Goal: Answer question/provide support: Share knowledge or assist other users

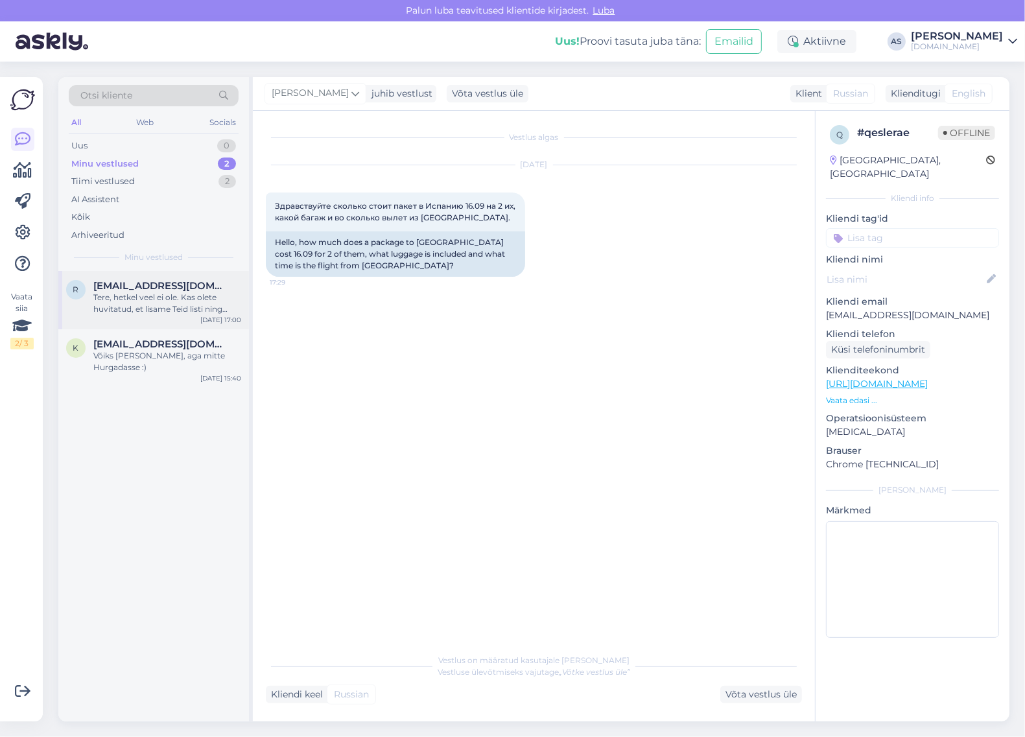
click at [150, 310] on div "Tere, hetkel veel ei ole. Kas olete huvitatud, et lisame Teid listi ning teavit…" at bounding box center [167, 303] width 148 height 23
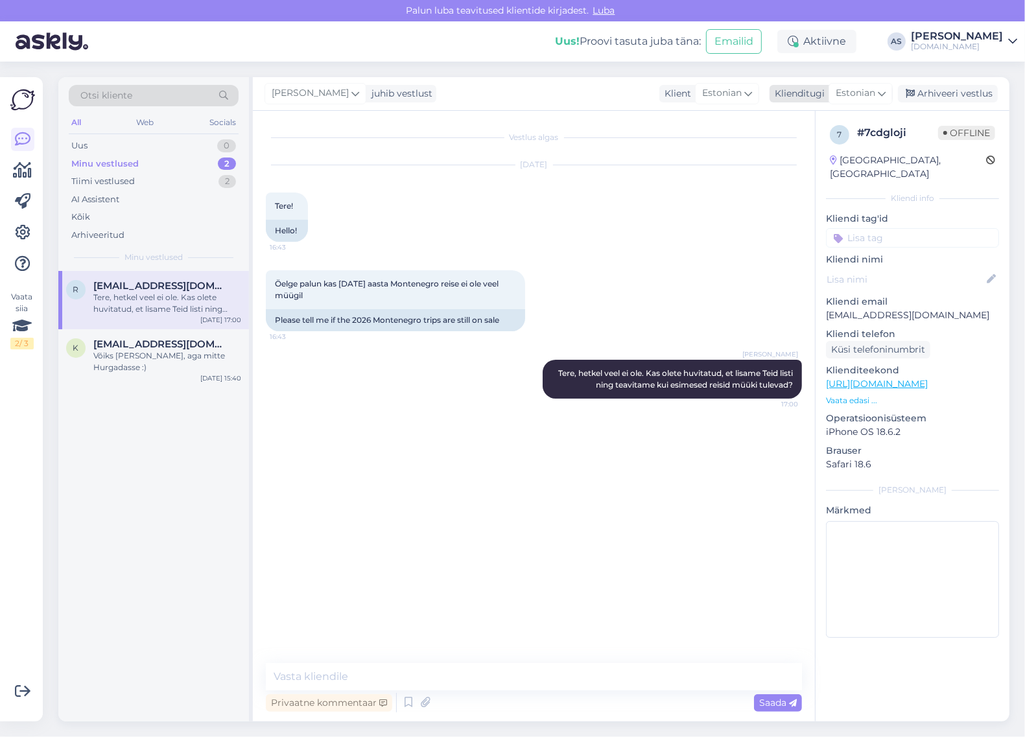
drag, startPoint x: 958, startPoint y: 96, endPoint x: 951, endPoint y: 102, distance: 9.2
click at [958, 95] on div "Arhiveeri vestlus" at bounding box center [948, 94] width 100 height 18
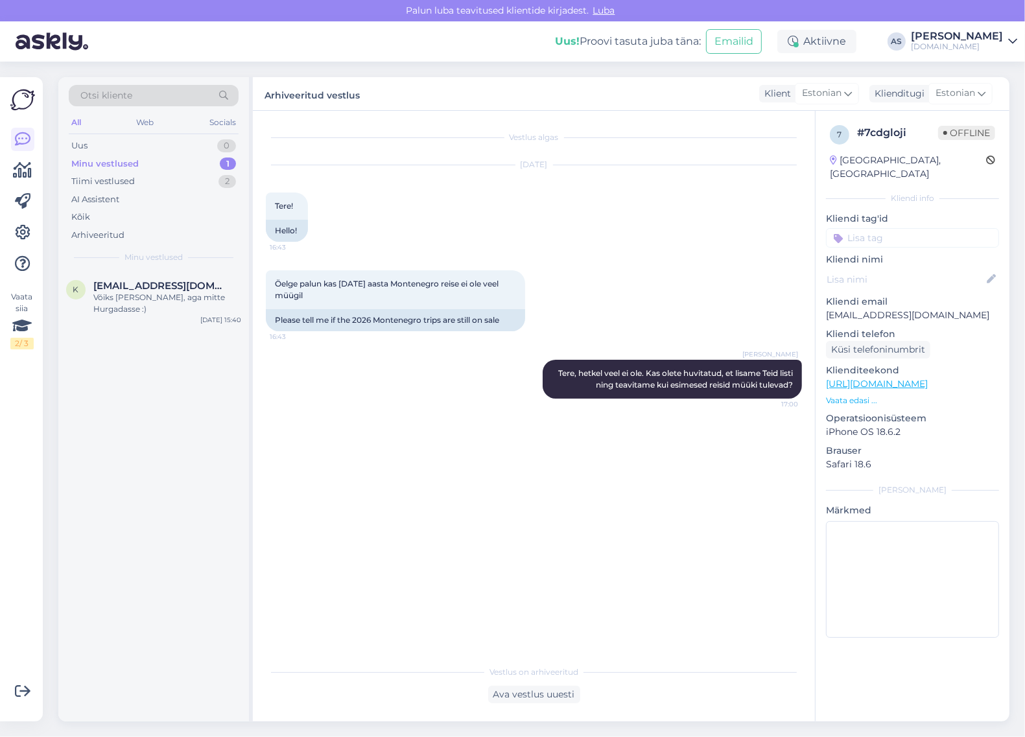
click at [196, 169] on div "Minu vestlused 1" at bounding box center [154, 164] width 170 height 18
click at [185, 294] on div "Võiks [PERSON_NAME], aga mitte Hurgadasse :)" at bounding box center [167, 303] width 148 height 23
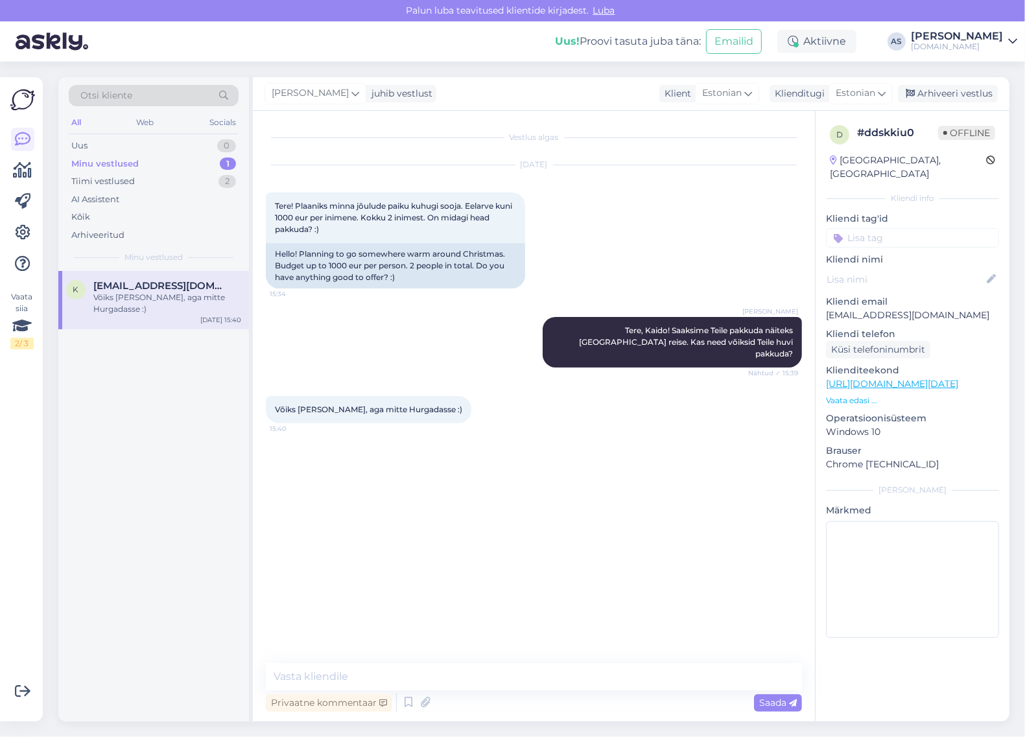
click at [853, 395] on p "Vaata edasi ..." at bounding box center [912, 401] width 173 height 12
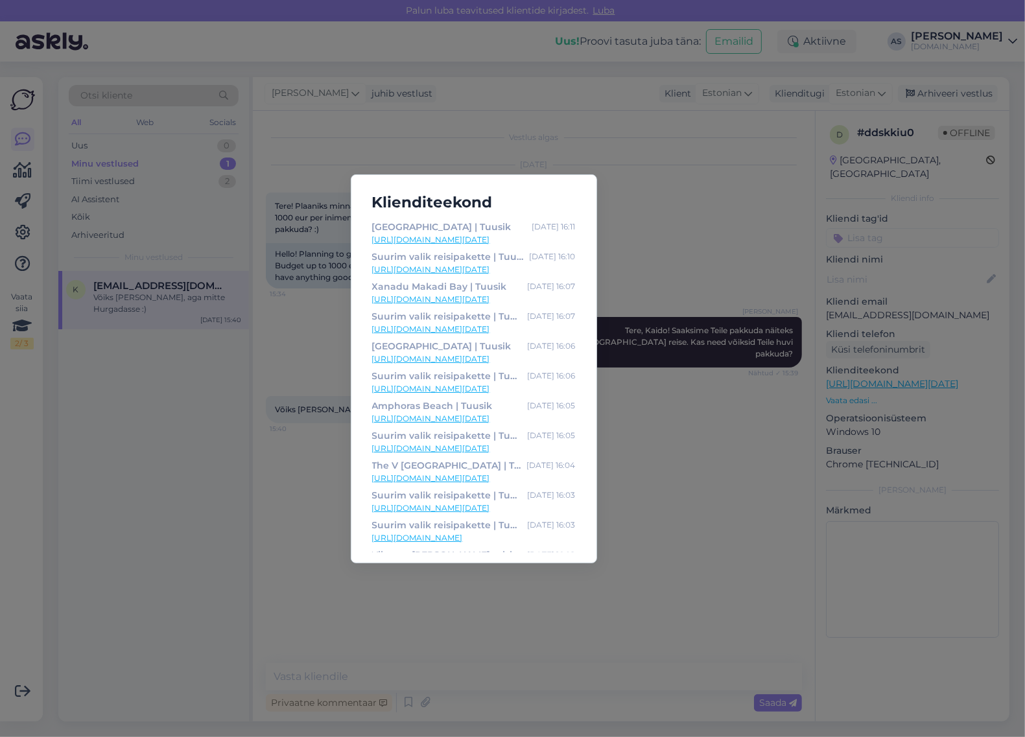
click at [471, 241] on link "[URL][DOMAIN_NAME][DATE]" at bounding box center [474, 240] width 204 height 12
click at [626, 148] on div "[GEOGRAPHIC_DATA] | Tuusik [DATE] 16:11 [URL][DOMAIN_NAME][DATE] Suurim valik r…" at bounding box center [512, 368] width 1025 height 737
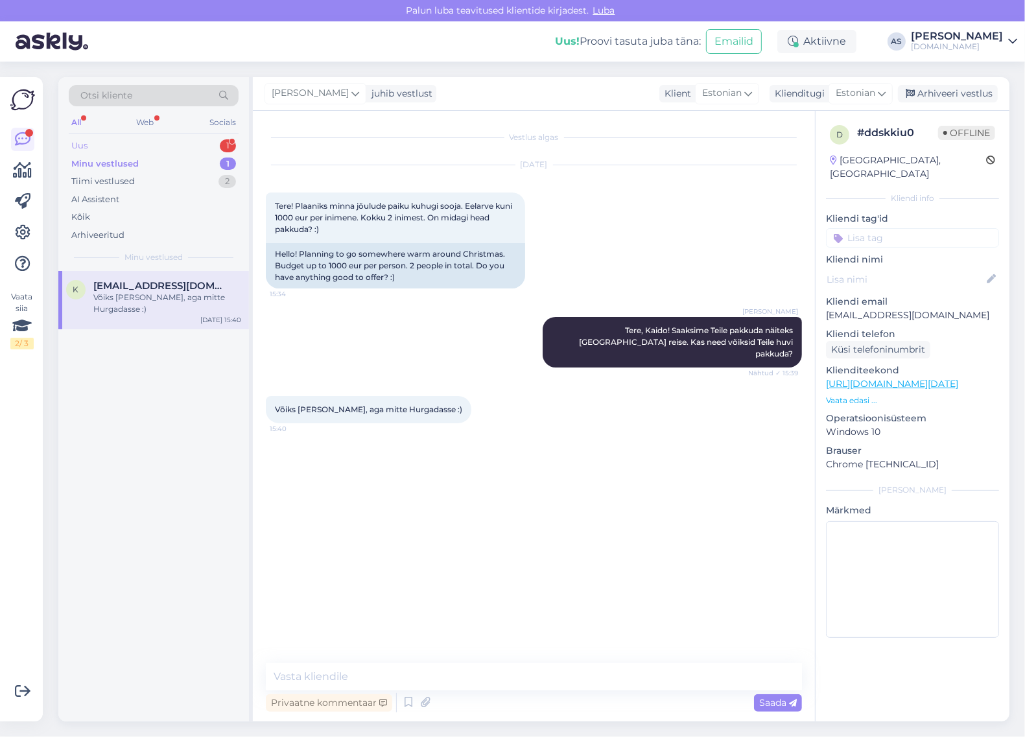
click at [209, 150] on div "Uus 1" at bounding box center [154, 146] width 170 height 18
click at [165, 295] on div "Jaa, palun! 😊" at bounding box center [167, 298] width 148 height 12
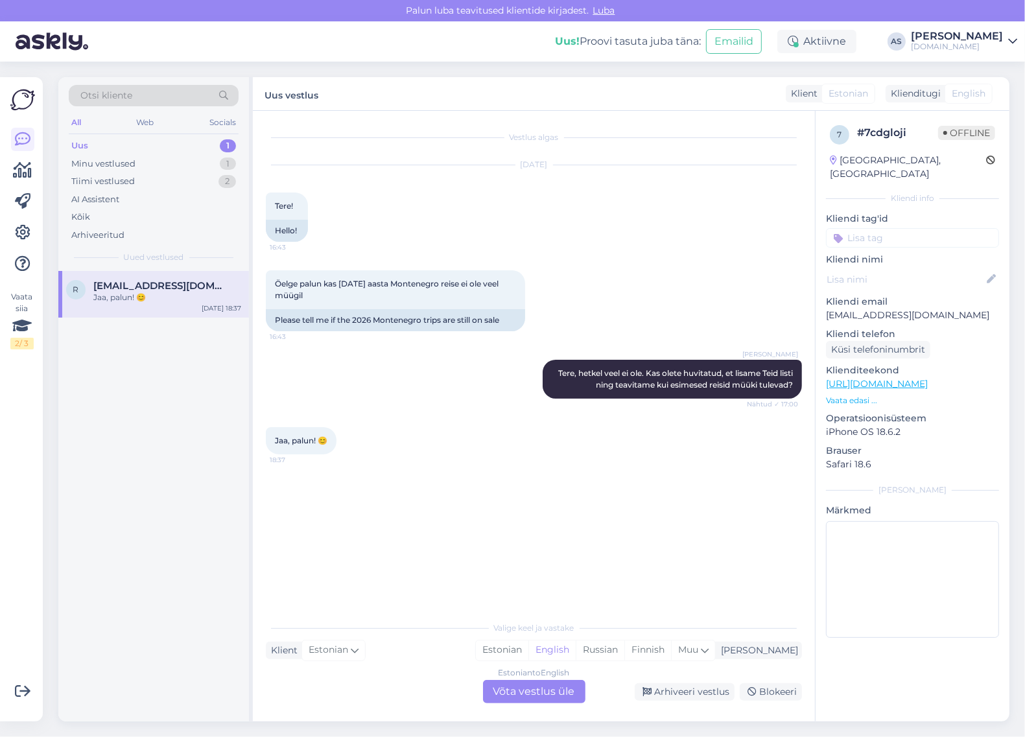
click at [851, 395] on p "Vaata edasi ..." at bounding box center [912, 401] width 173 height 12
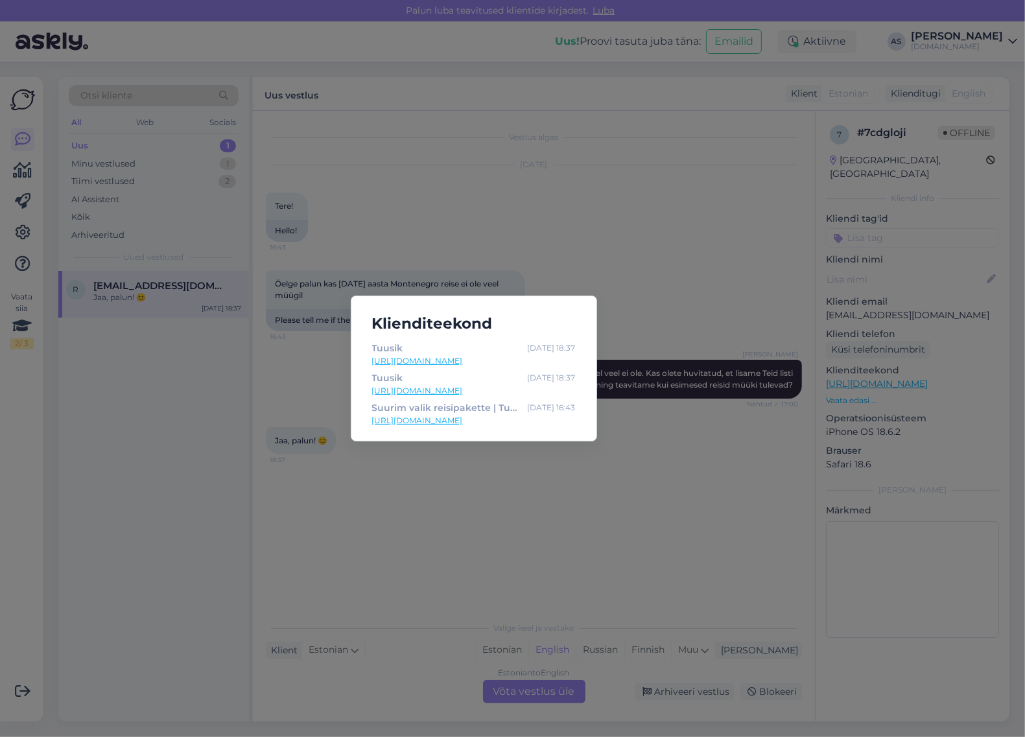
click at [702, 471] on div "Klienditeekond Tuusik [DATE] 18:37 [URL][DOMAIN_NAME] [PERSON_NAME] [DATE] 18:3…" at bounding box center [512, 368] width 1025 height 737
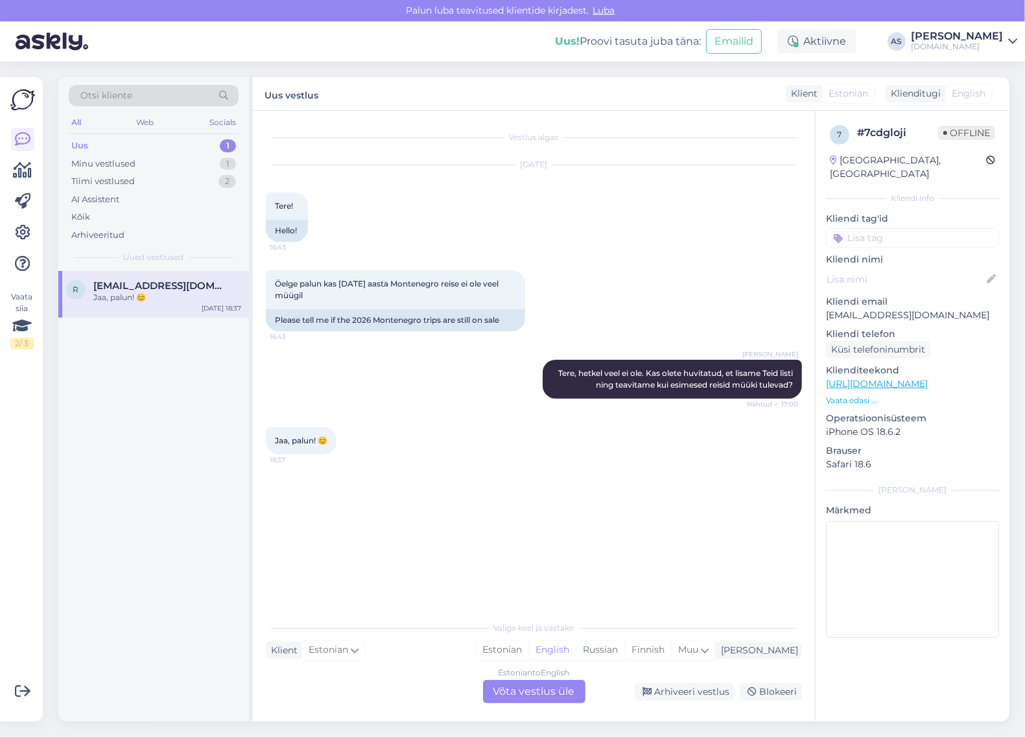
click at [529, 689] on div "Estonian to English Võta vestlus üle" at bounding box center [534, 691] width 102 height 23
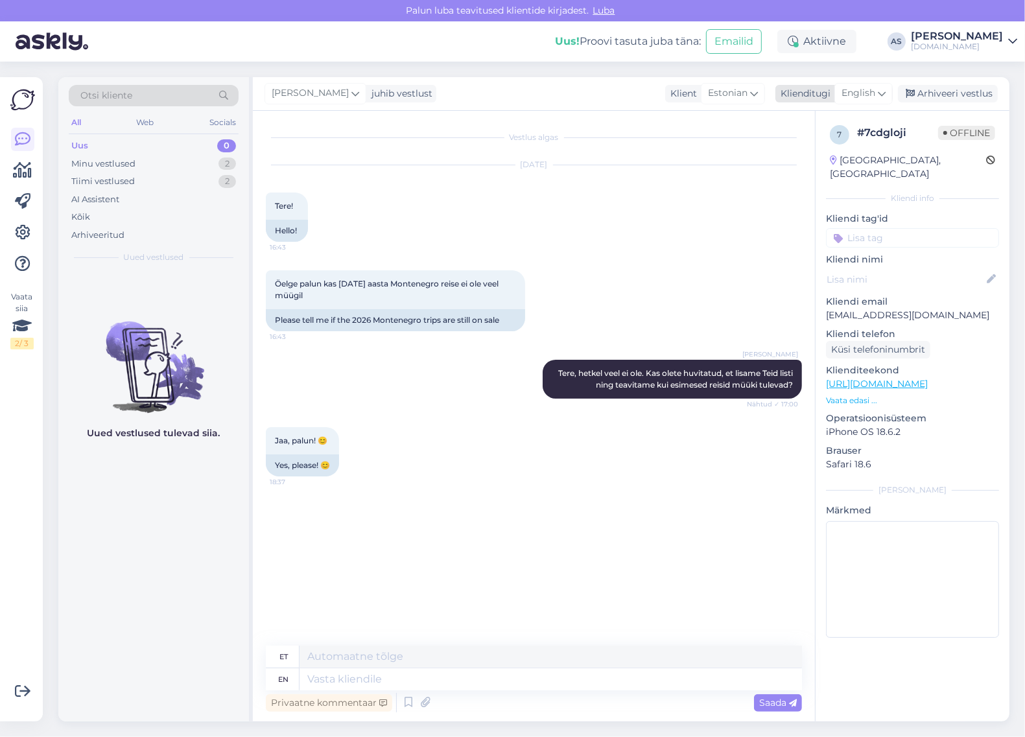
click at [860, 96] on span "English" at bounding box center [859, 93] width 34 height 14
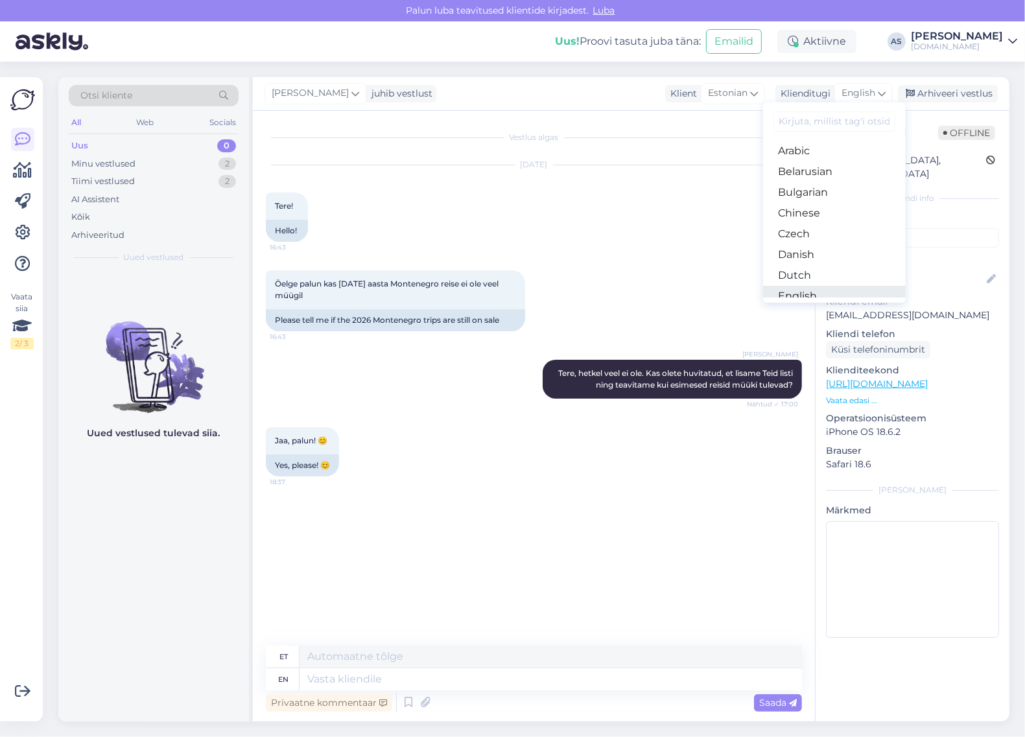
click at [818, 286] on link "English" at bounding box center [834, 296] width 143 height 21
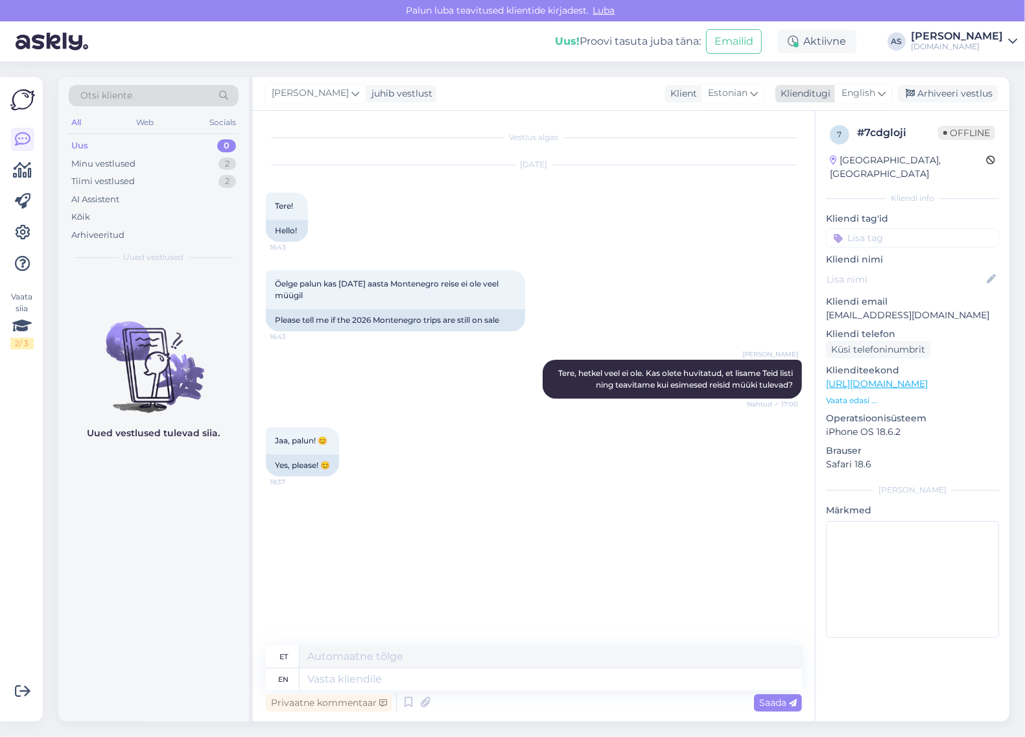
click at [874, 88] on span "English" at bounding box center [859, 93] width 34 height 14
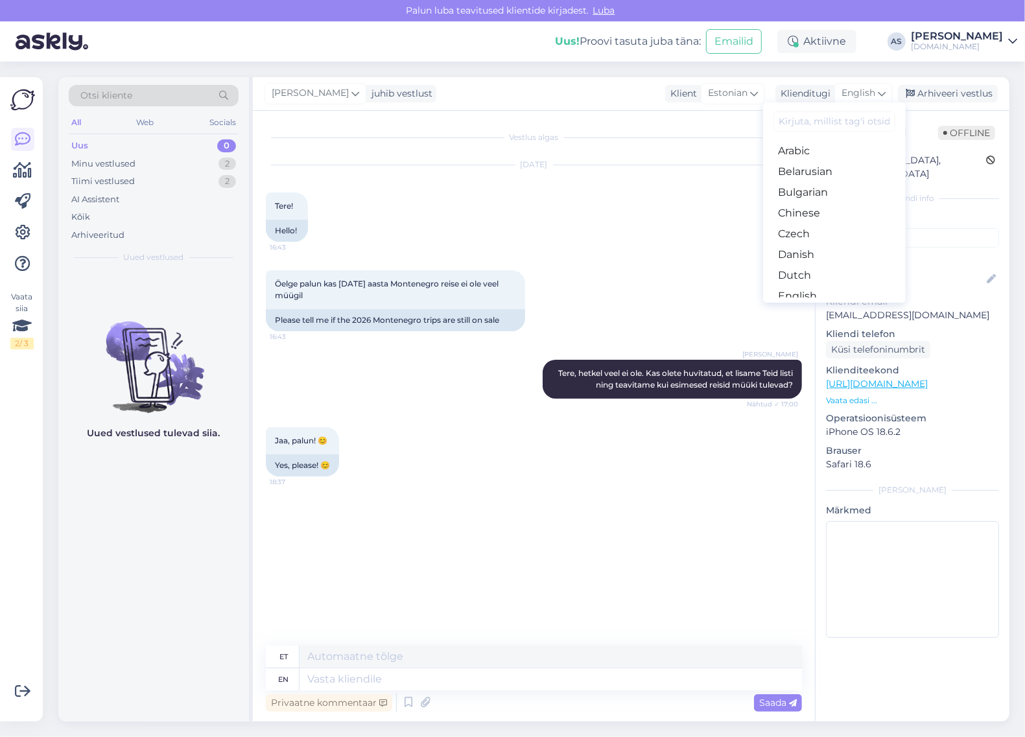
click at [812, 307] on link "Estonian" at bounding box center [834, 317] width 143 height 21
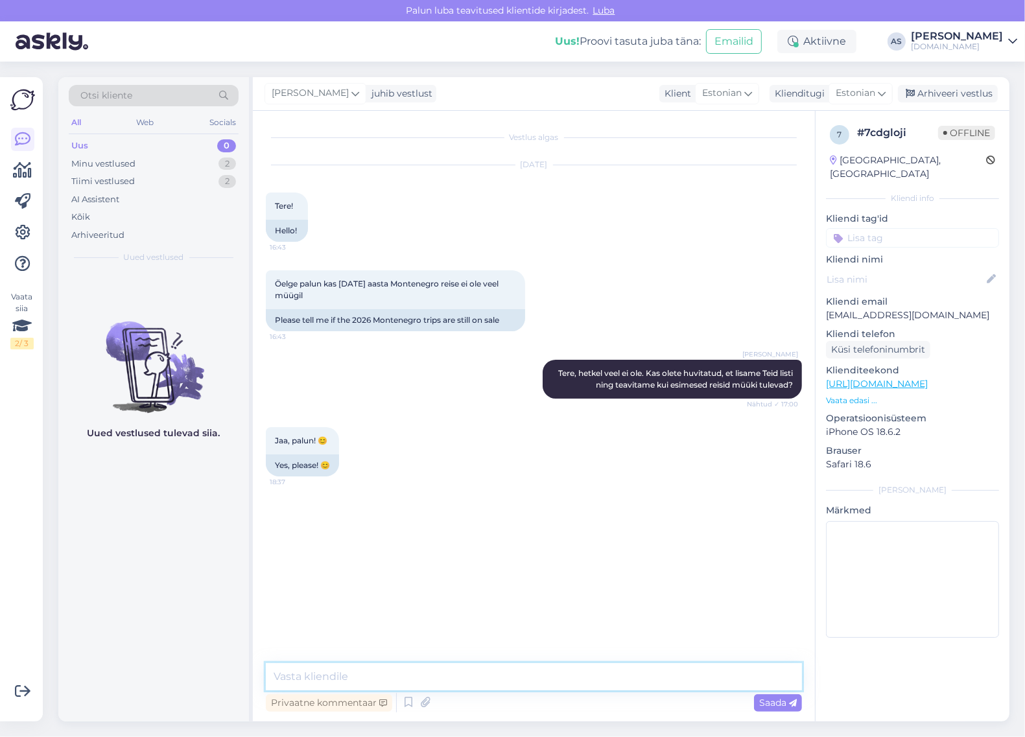
click at [474, 669] on textarea at bounding box center [534, 676] width 536 height 27
type textarea "Milline periood Teile huvi pakuks?"
click at [169, 158] on div "Minu vestlused 2" at bounding box center [154, 164] width 170 height 18
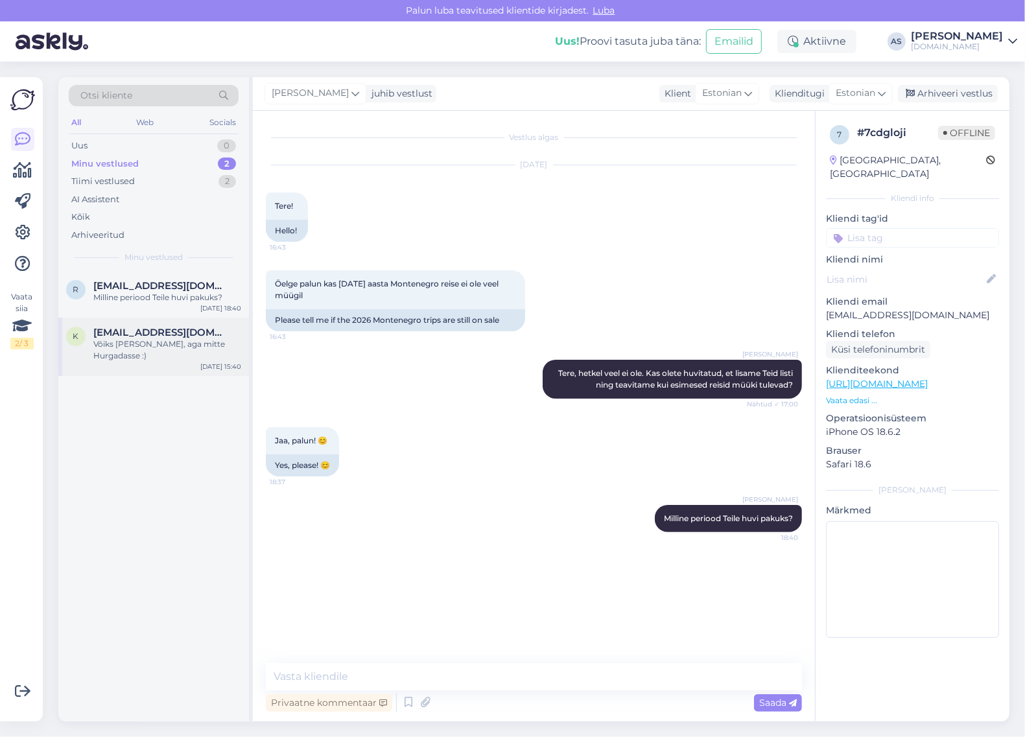
click at [185, 342] on div "Võiks [PERSON_NAME], aga mitte Hurgadasse :)" at bounding box center [167, 349] width 148 height 23
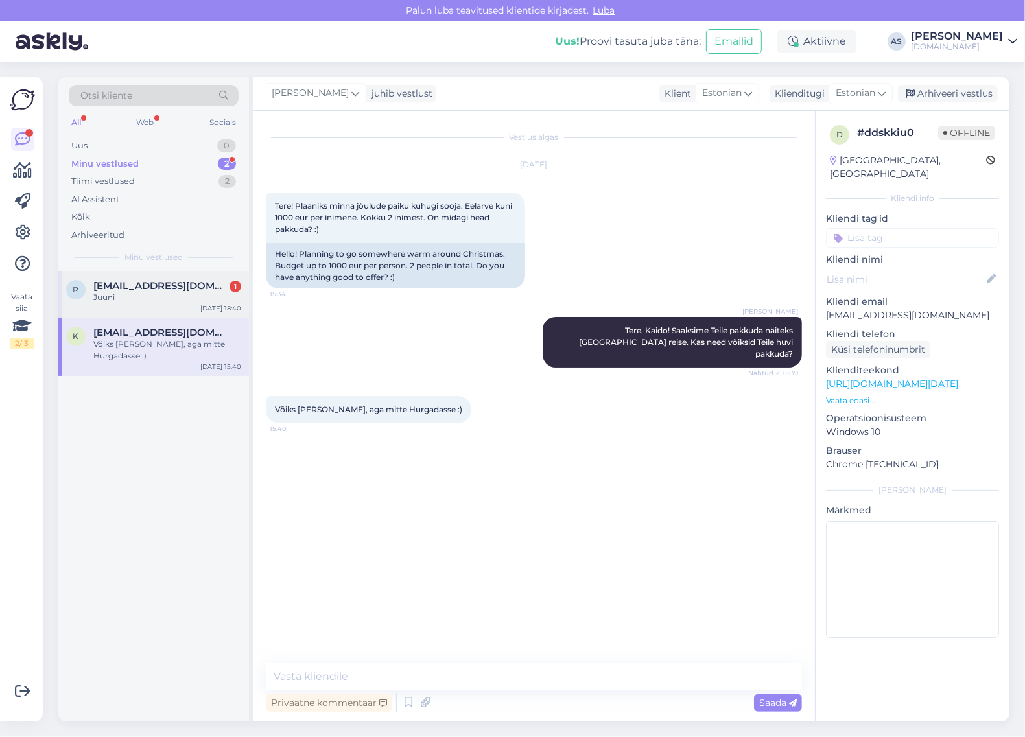
click at [174, 300] on div "Juuni" at bounding box center [167, 298] width 148 height 12
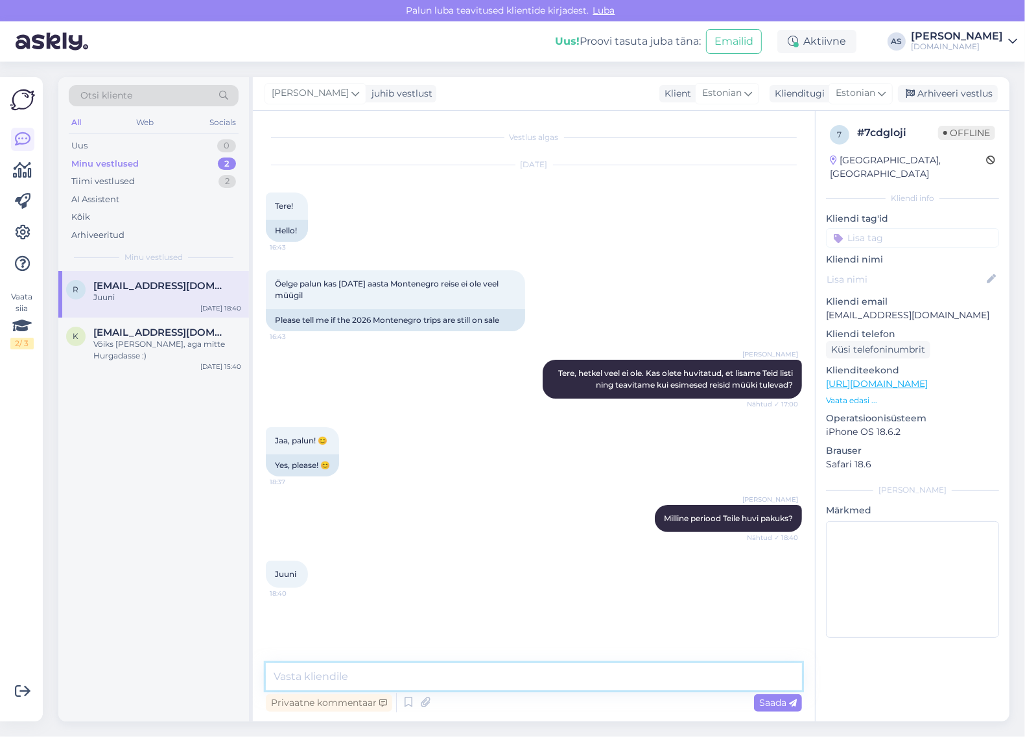
click at [549, 678] on textarea at bounding box center [534, 676] width 536 height 27
click at [172, 334] on span "[EMAIL_ADDRESS][DOMAIN_NAME]" at bounding box center [160, 333] width 135 height 12
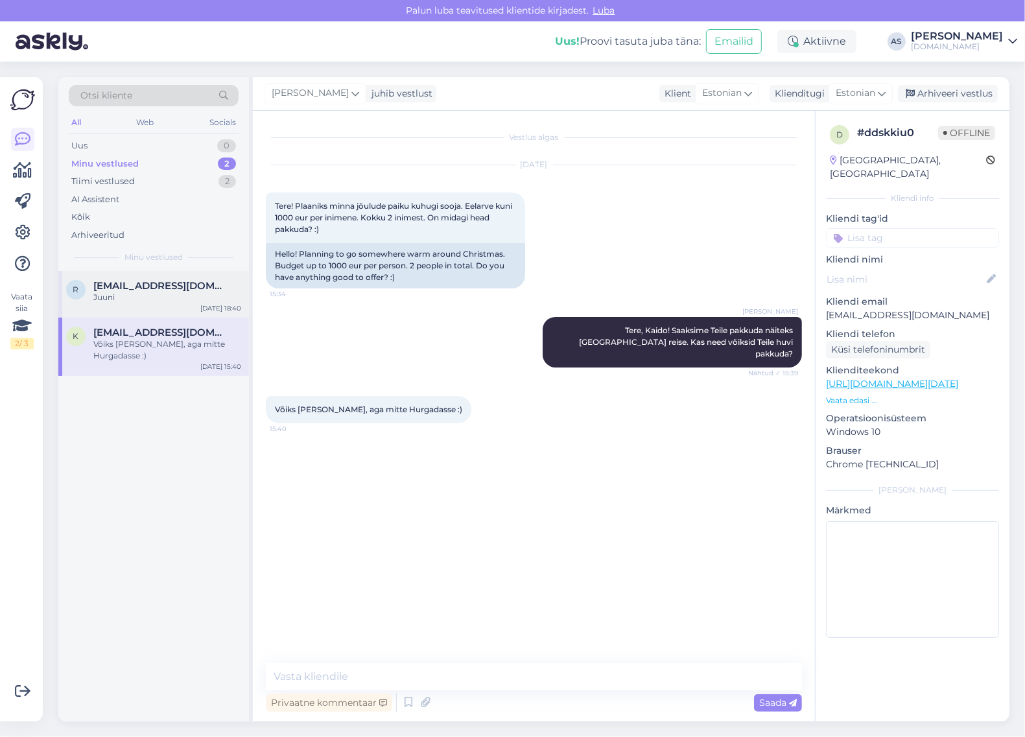
click at [186, 298] on div "Juuni" at bounding box center [167, 298] width 148 height 12
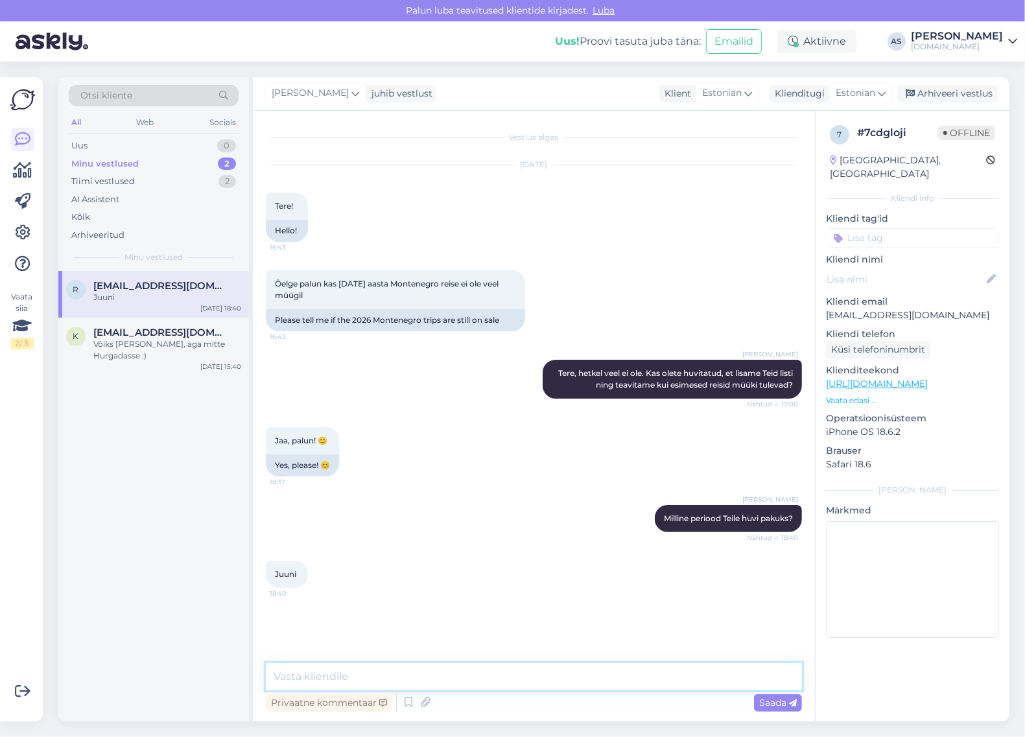
click at [468, 675] on textarea at bounding box center [534, 676] width 536 height 27
type textarea "Hästi! Paneme Teid kirja :)"
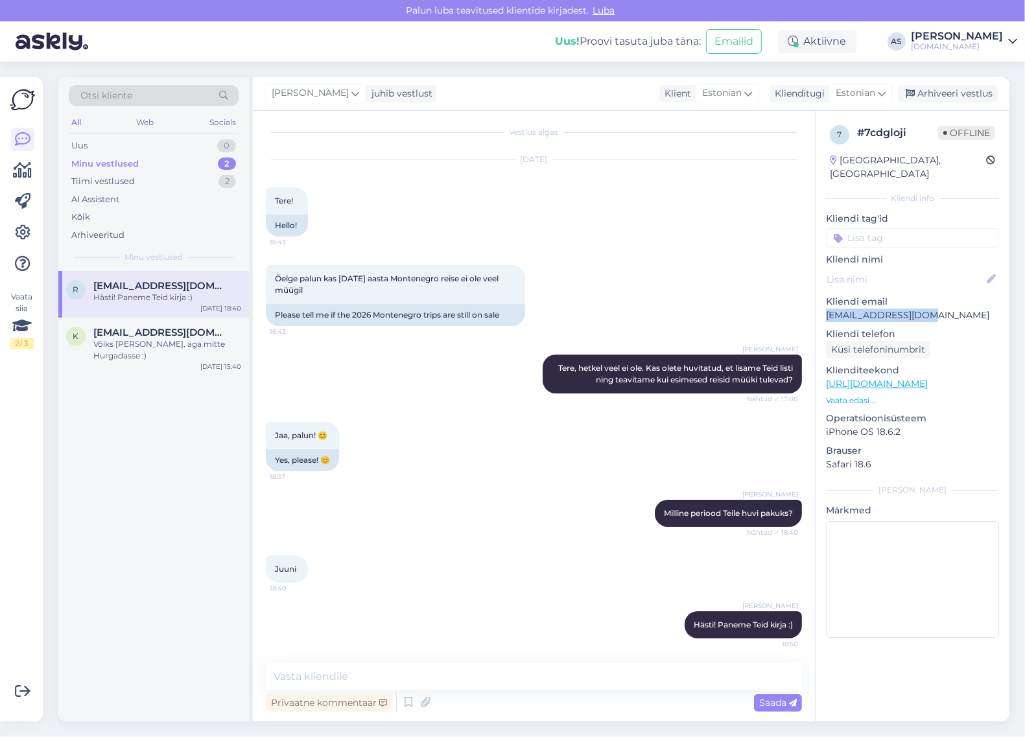
drag, startPoint x: 936, startPoint y: 297, endPoint x: 818, endPoint y: 303, distance: 117.5
click at [818, 303] on div "7 # 7cdgloji Offline [GEOGRAPHIC_DATA], [GEOGRAPHIC_DATA] Kliendi info Kliendi …" at bounding box center [913, 384] width 194 height 547
copy p "[EMAIL_ADDRESS][DOMAIN_NAME]"
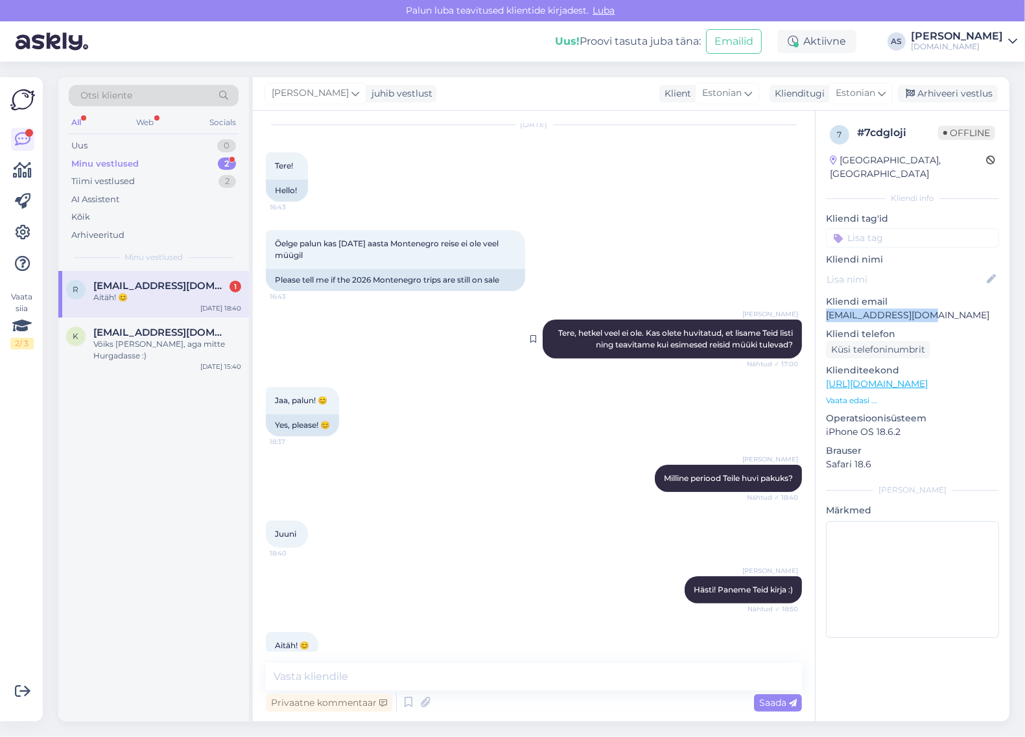
scroll to position [62, 0]
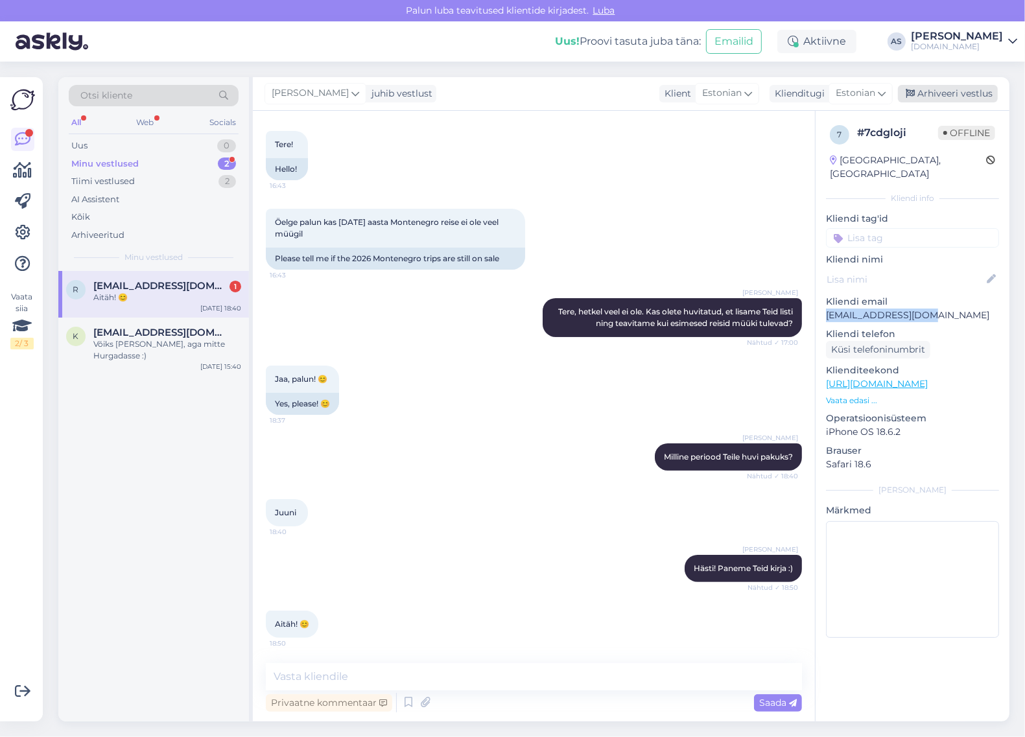
click at [941, 89] on div "Arhiveeri vestlus" at bounding box center [948, 94] width 100 height 18
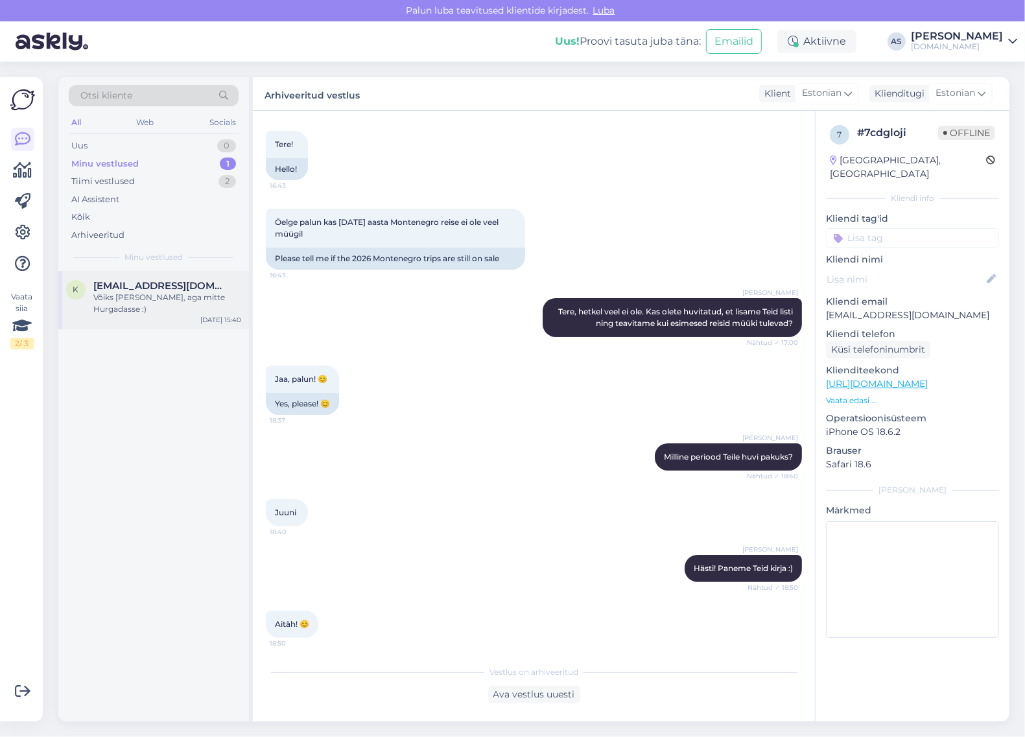
click at [156, 300] on div "Võiks [PERSON_NAME], aga mitte Hurgadasse :)" at bounding box center [167, 303] width 148 height 23
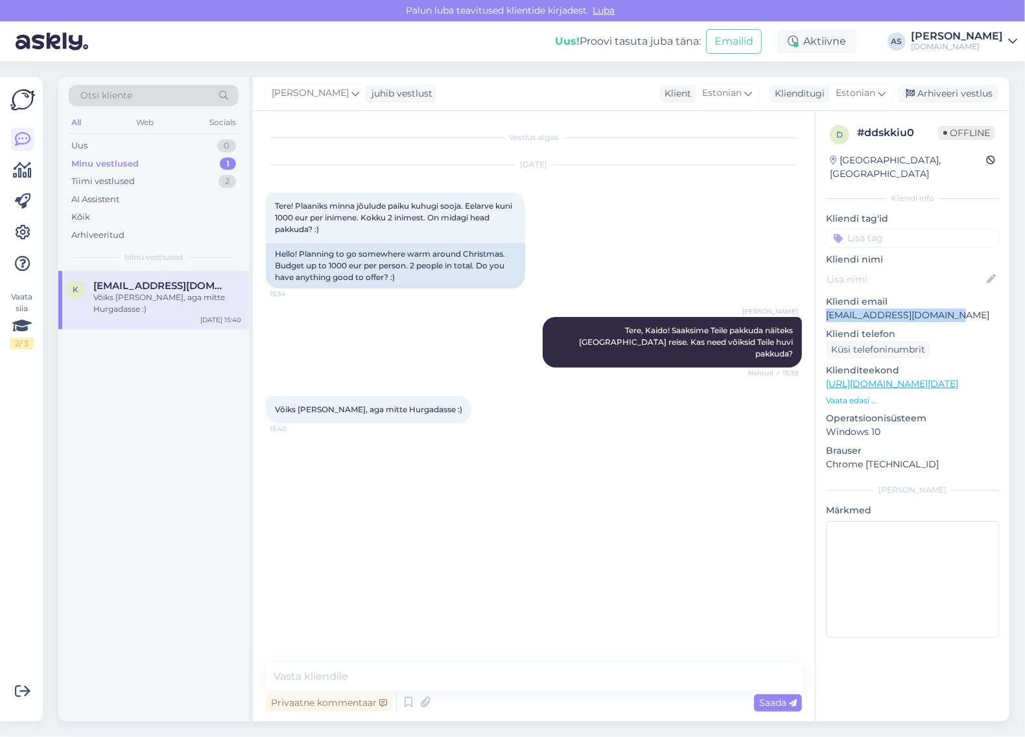
drag, startPoint x: 955, startPoint y: 302, endPoint x: 823, endPoint y: 306, distance: 131.7
click at [823, 306] on div "d # ddskkiu0 Offline [GEOGRAPHIC_DATA], [GEOGRAPHIC_DATA] Kliendi info Kliendi …" at bounding box center [913, 384] width 194 height 547
copy p "[EMAIL_ADDRESS][DOMAIN_NAME]"
click at [154, 141] on div "Uus 1" at bounding box center [154, 146] width 170 height 18
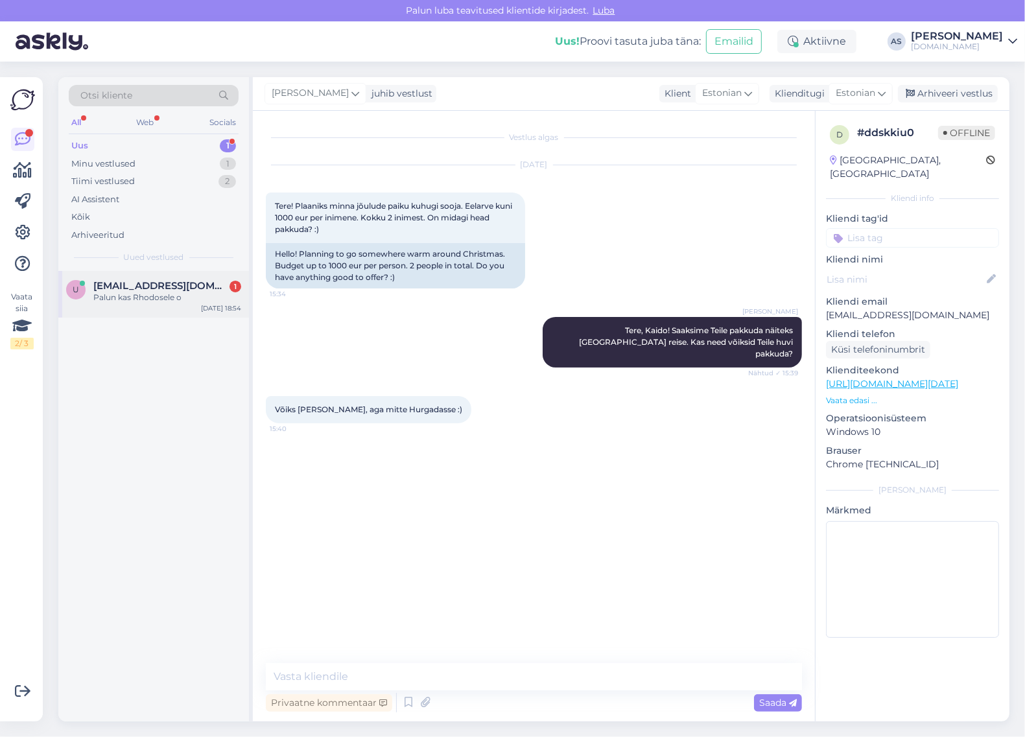
click at [163, 292] on div "Palun kas Rhodosele o" at bounding box center [167, 298] width 148 height 12
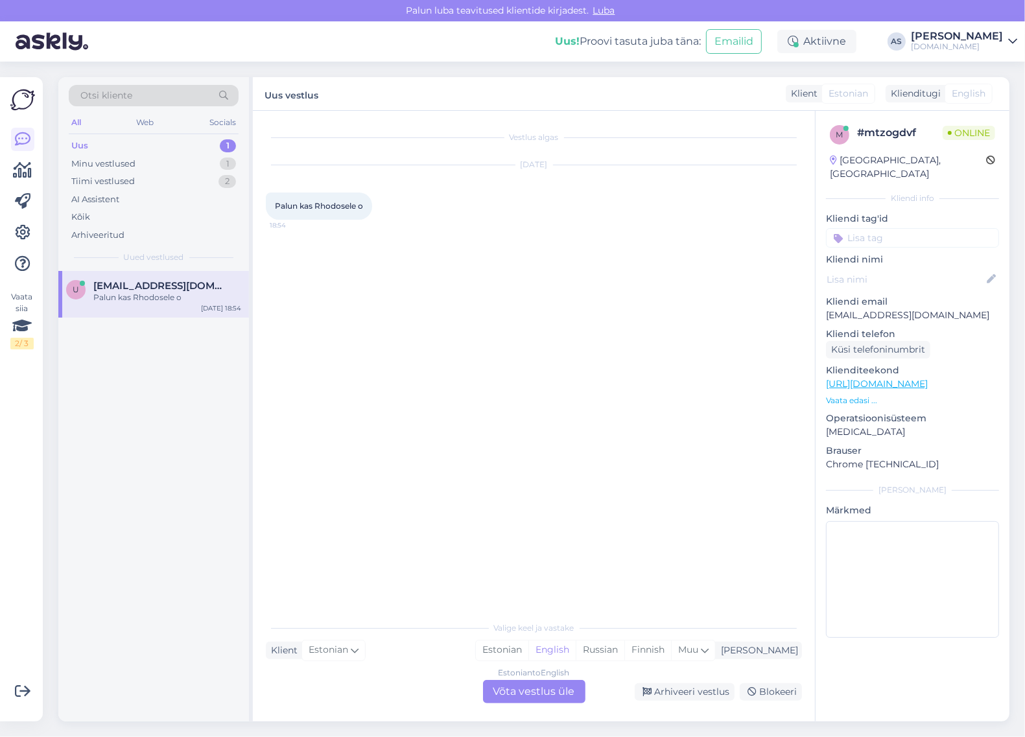
click at [854, 395] on p "Vaata edasi ..." at bounding box center [912, 401] width 173 height 12
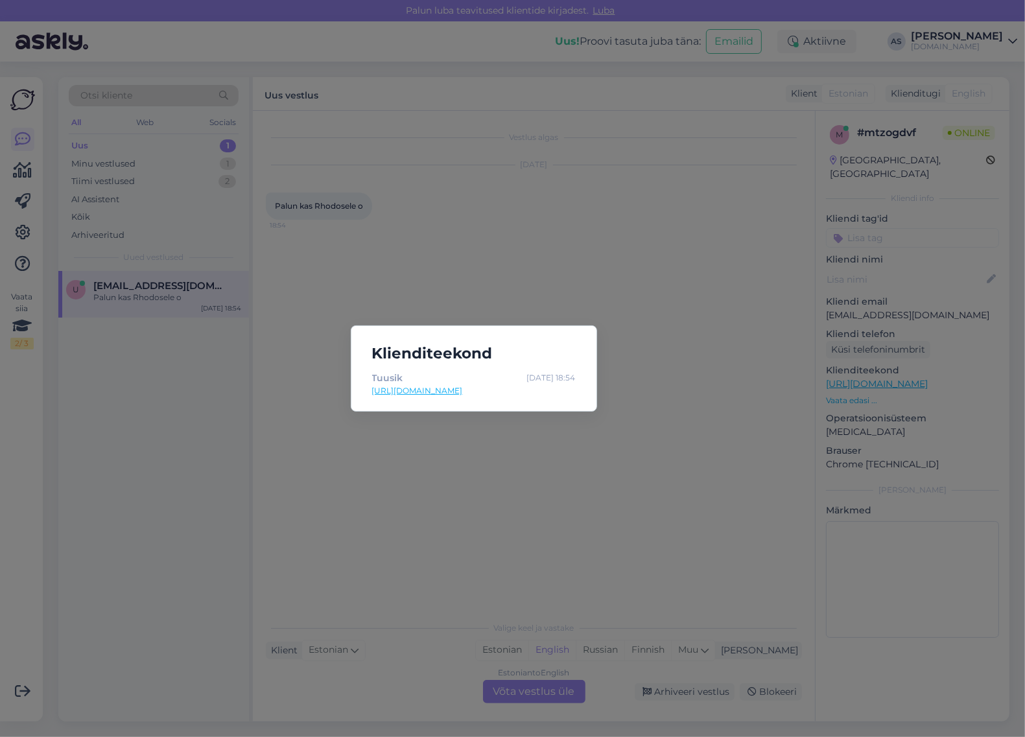
click at [663, 549] on div "Klienditeekond Tuusik [DATE] 18:54 [URL][DOMAIN_NAME]" at bounding box center [512, 368] width 1025 height 737
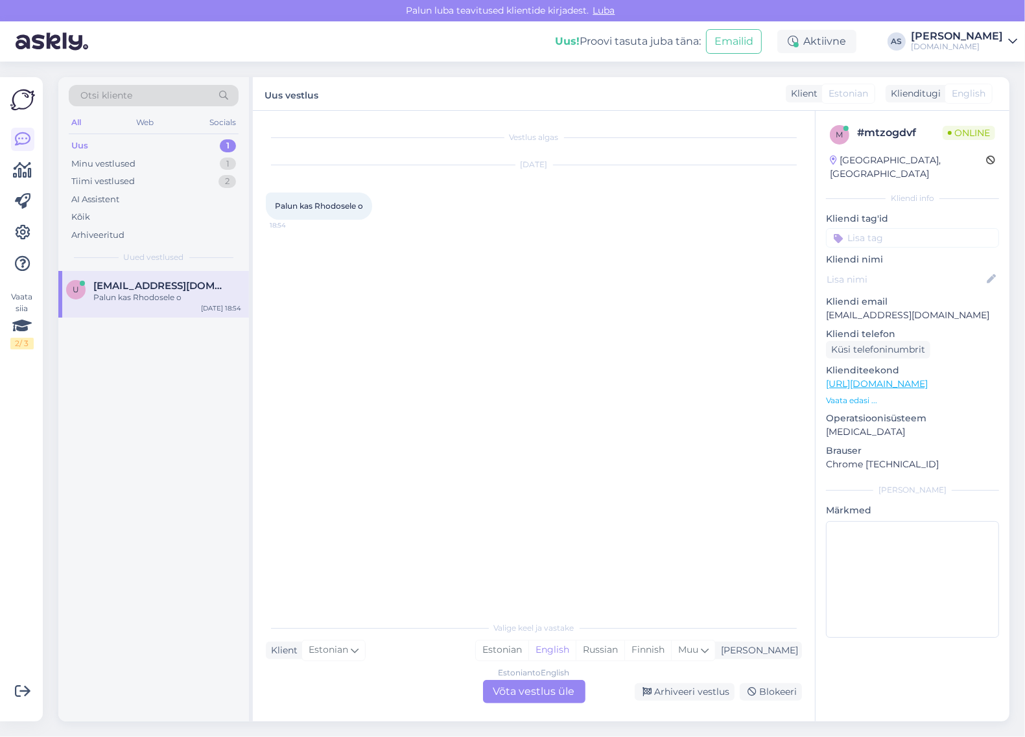
click at [554, 694] on div "Estonian to English Võta vestlus üle" at bounding box center [534, 691] width 102 height 23
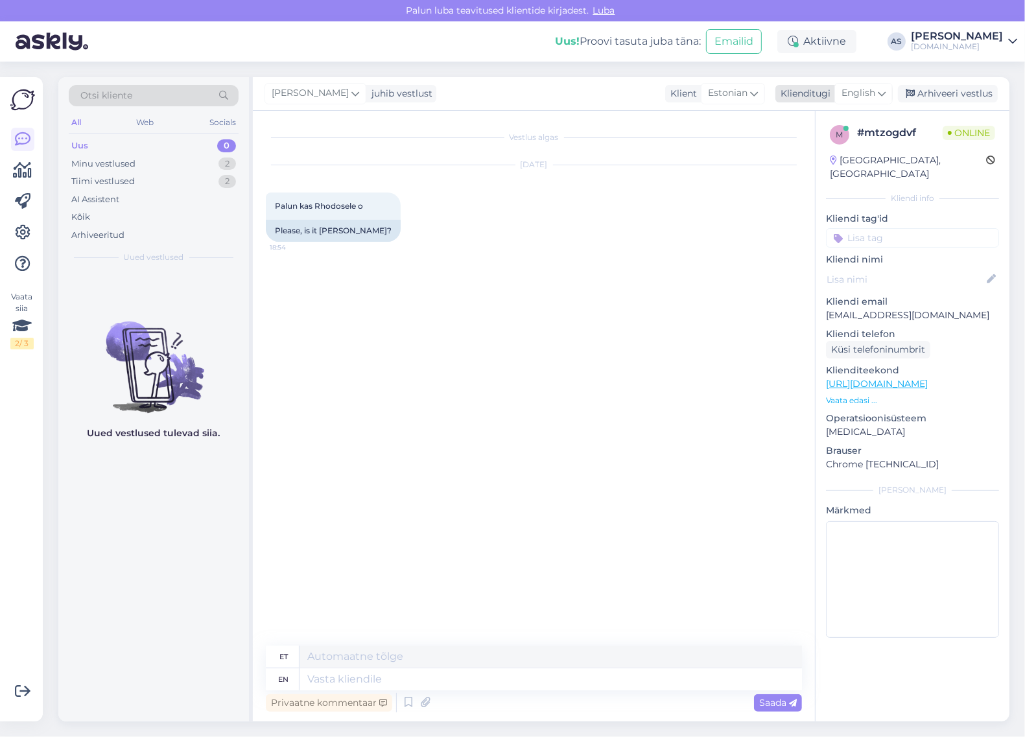
click at [882, 98] on icon at bounding box center [882, 93] width 8 height 14
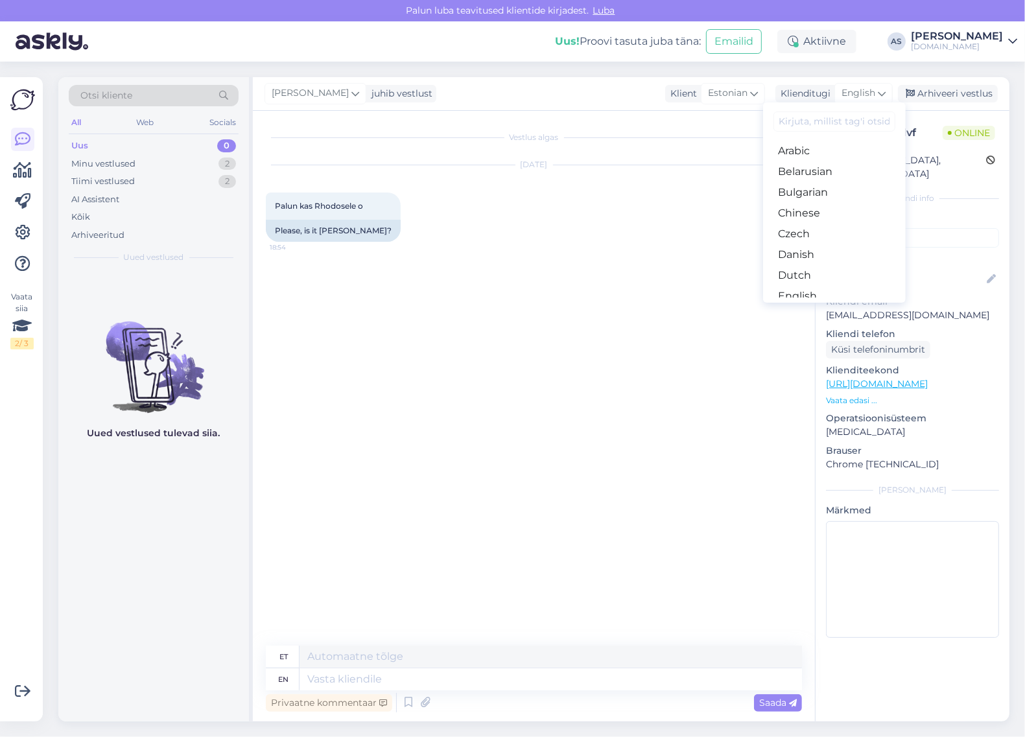
click at [805, 307] on link "Estonian" at bounding box center [834, 317] width 143 height 21
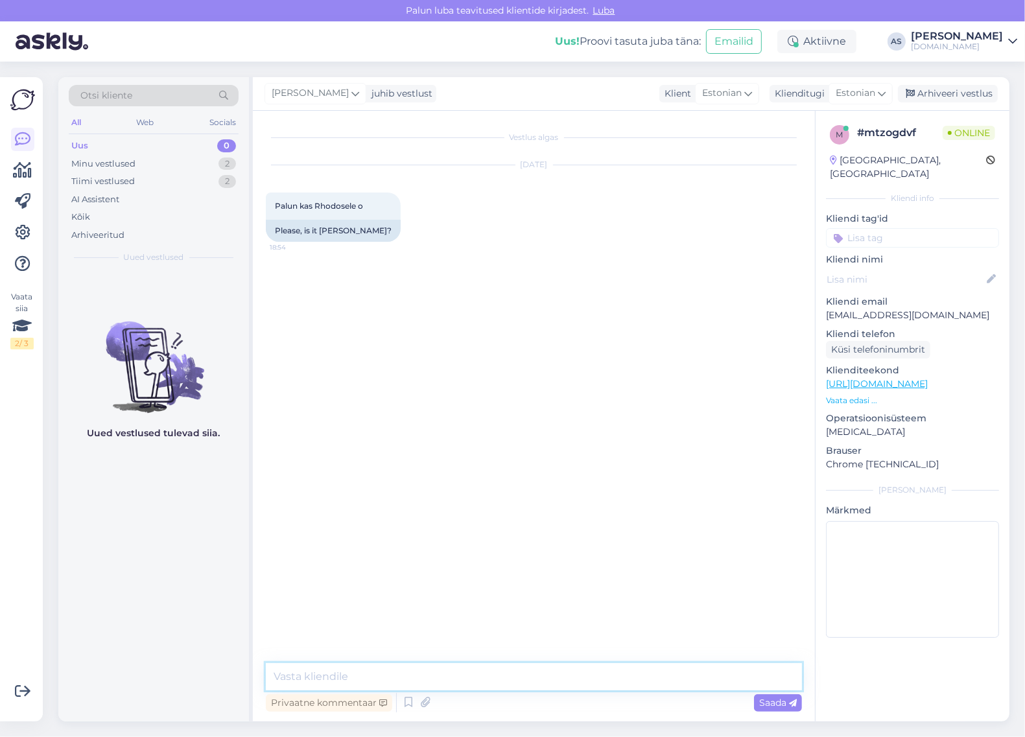
click at [403, 676] on textarea at bounding box center [534, 676] width 536 height 27
type textarea "Tere, Urve! Oktoobris oleks Rhodosele pakkuda 06.10 ja 13.10 väljumist"
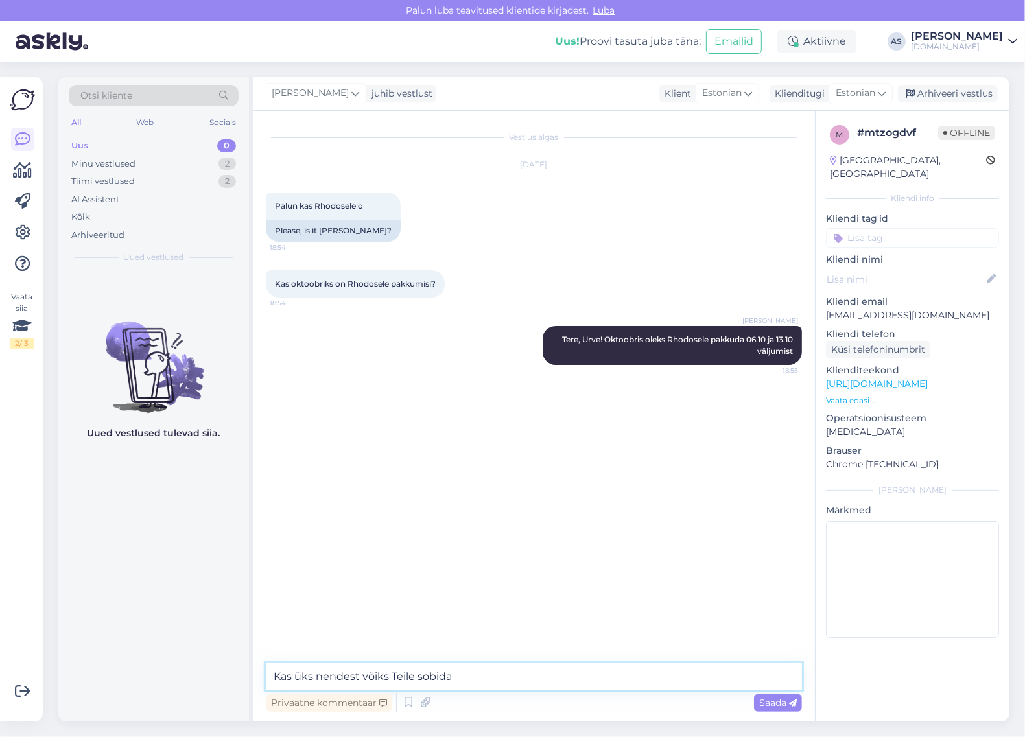
type textarea "Kas üks nendest võiks Teile sobida?"
type textarea "06.10 väljumisele on jäänud 7 [PERSON_NAME] 13.10 väljumisele on jäänud 3 lennu…"
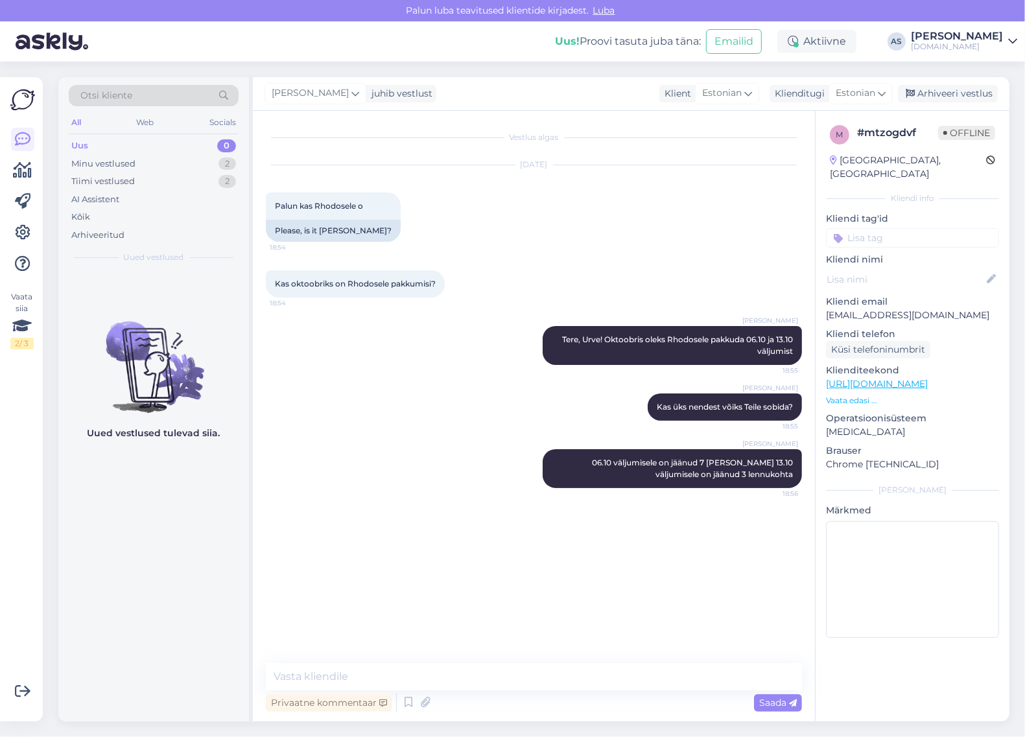
click at [861, 395] on p "Vaata edasi ..." at bounding box center [912, 401] width 173 height 12
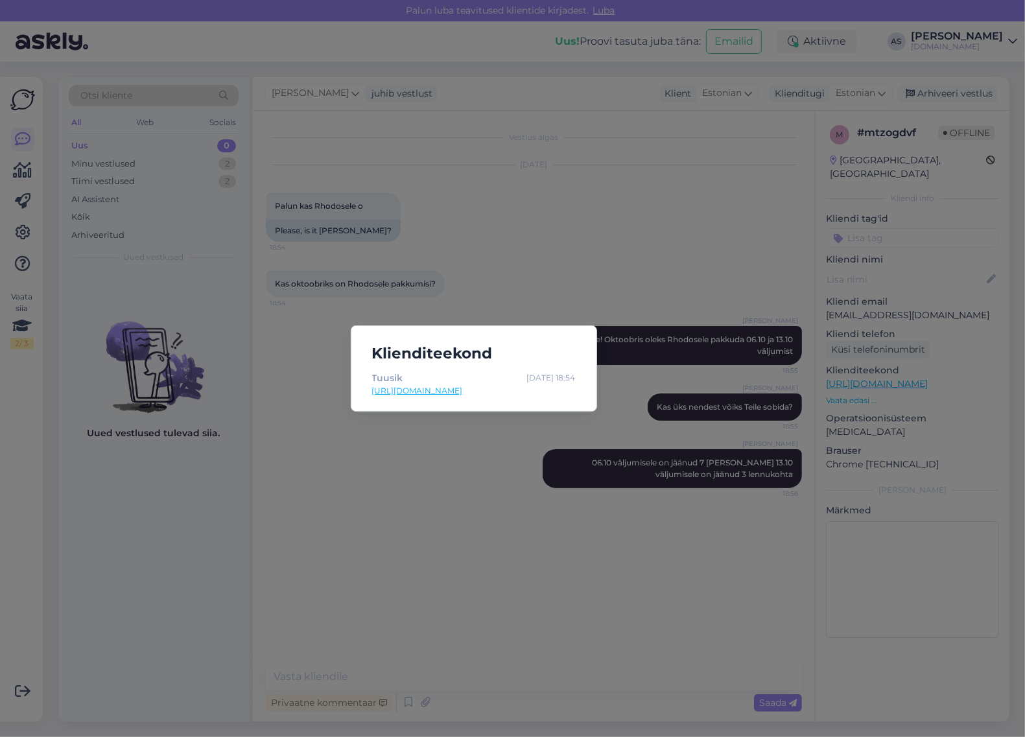
click at [637, 556] on div "Klienditeekond Tuusik [DATE] 18:54 [URL][DOMAIN_NAME]" at bounding box center [512, 368] width 1025 height 737
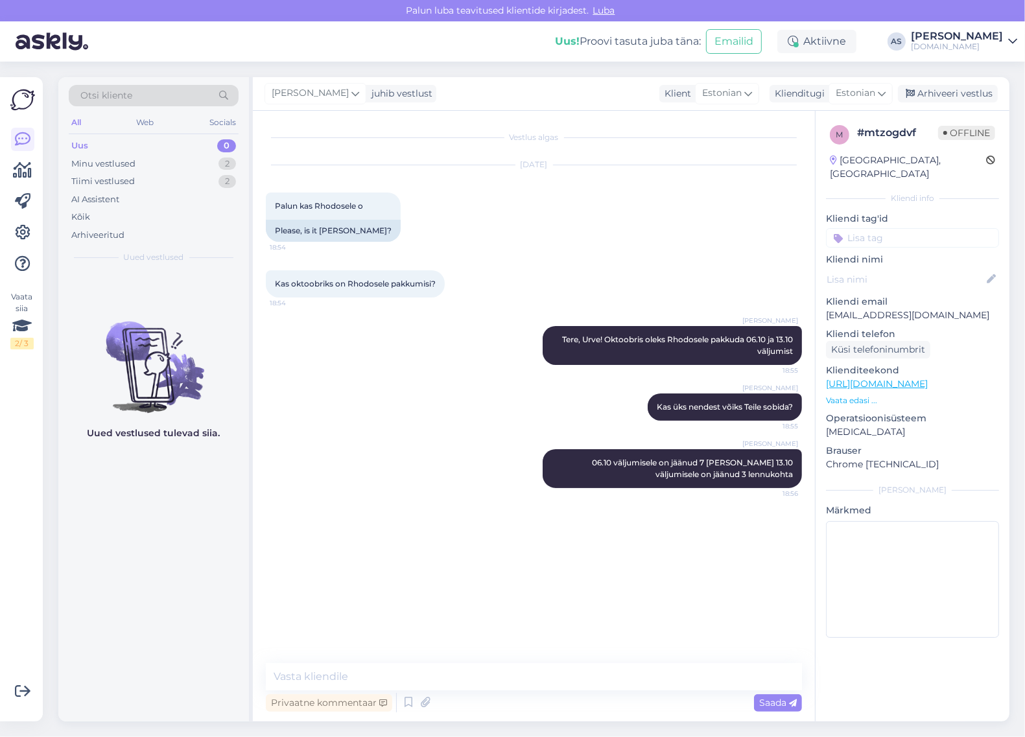
click at [866, 395] on p "Vaata edasi ..." at bounding box center [912, 401] width 173 height 12
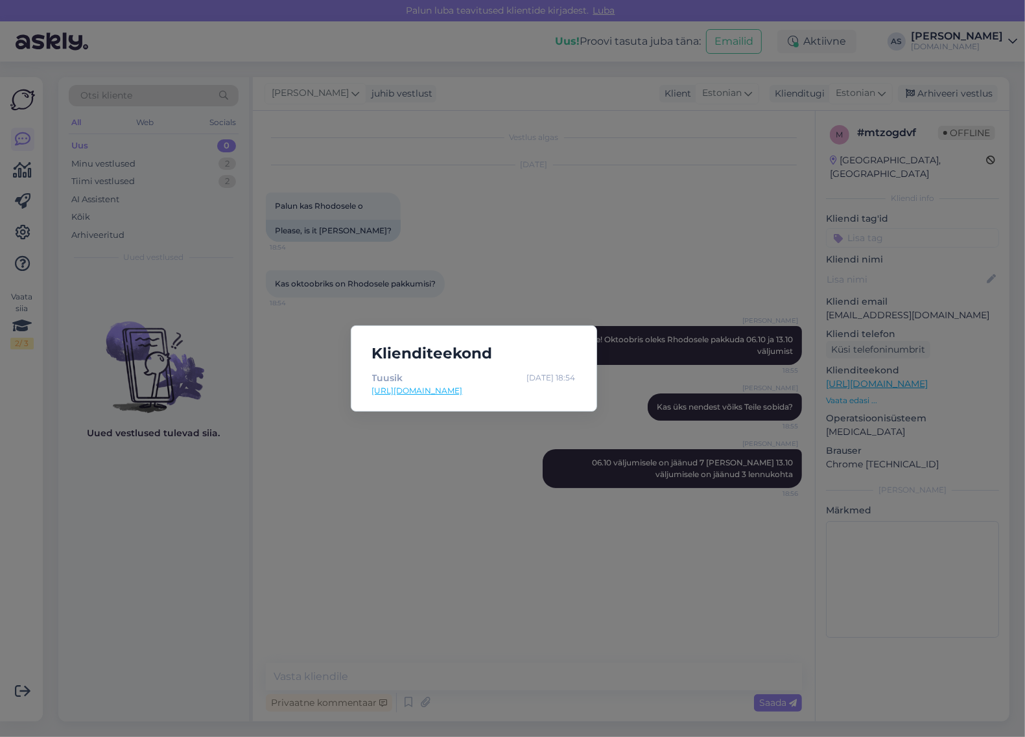
click at [623, 546] on div "Klienditeekond Tuusik [DATE] 18:54 [URL][DOMAIN_NAME]" at bounding box center [512, 368] width 1025 height 737
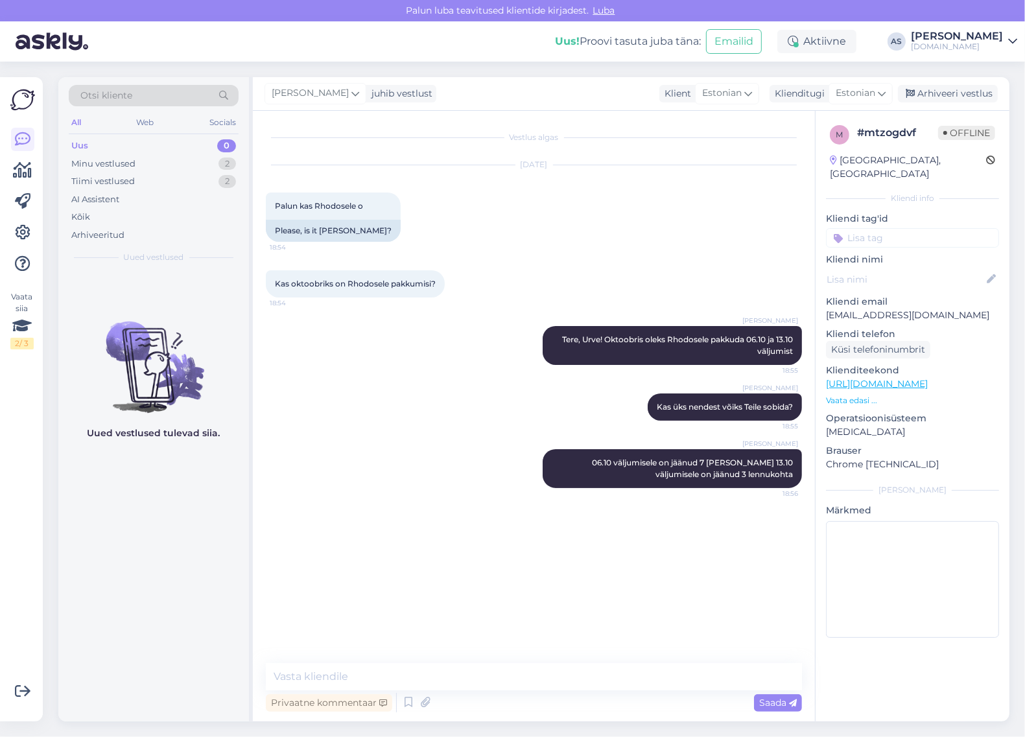
click at [882, 309] on p "[EMAIL_ADDRESS][DOMAIN_NAME]" at bounding box center [912, 316] width 173 height 14
click at [853, 309] on p "[EMAIL_ADDRESS][DOMAIN_NAME]" at bounding box center [912, 316] width 173 height 14
